Goal: Navigation & Orientation: Find specific page/section

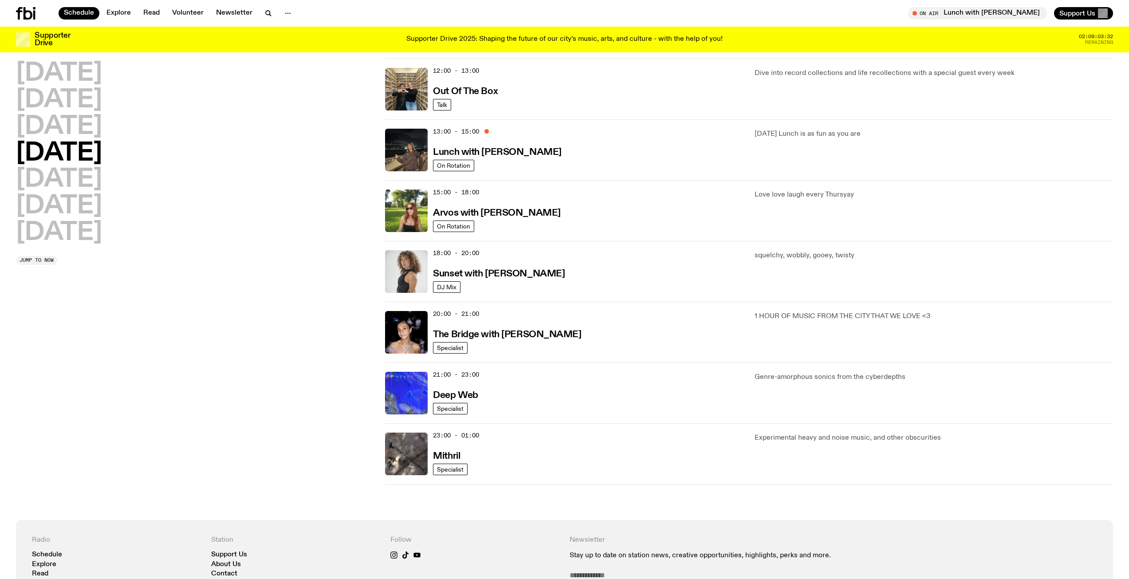
scroll to position [217, 0]
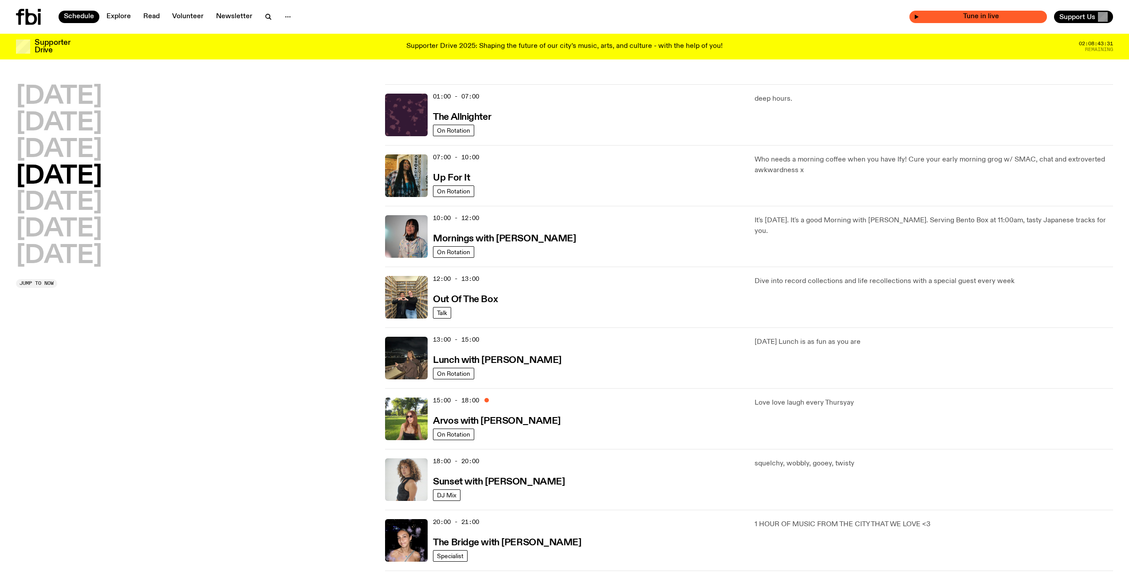
click at [959, 19] on span "Tune in live" at bounding box center [980, 16] width 123 height 7
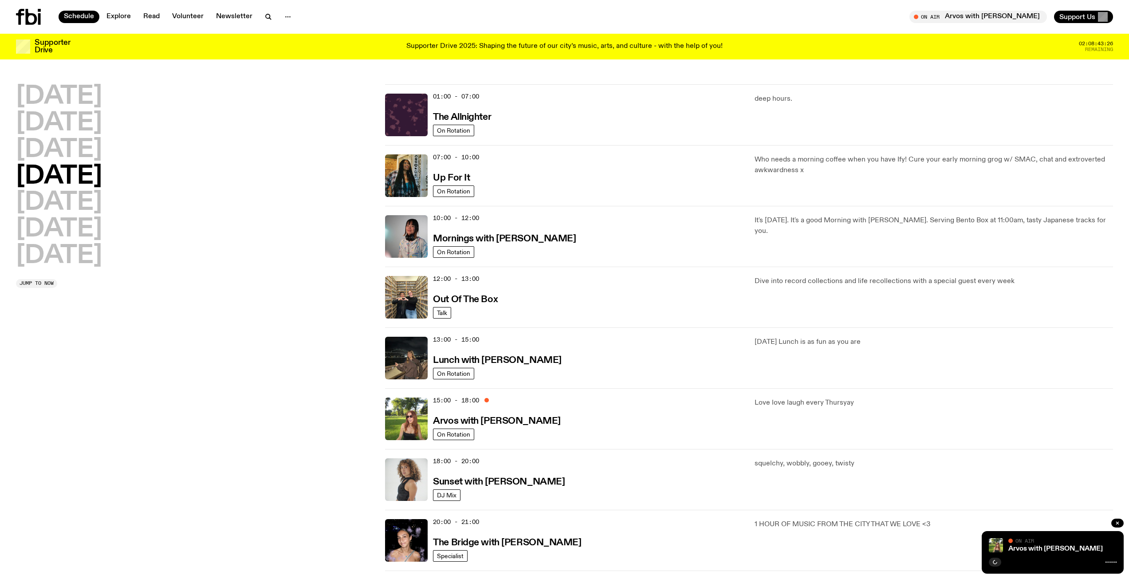
click at [244, 525] on div "[DATE] [DATE] [DATE] [DATE] [DATE] [DATE] [DATE] Jump to now" at bounding box center [195, 388] width 358 height 608
drag, startPoint x: 985, startPoint y: 536, endPoint x: 963, endPoint y: 507, distance: 36.4
click at [963, 507] on div "Schedule Explore Read Volunteer Newsletter About Us Contact Champions of emergi…" at bounding box center [564, 569] width 1129 height 1139
